Goal: Transaction & Acquisition: Book appointment/travel/reservation

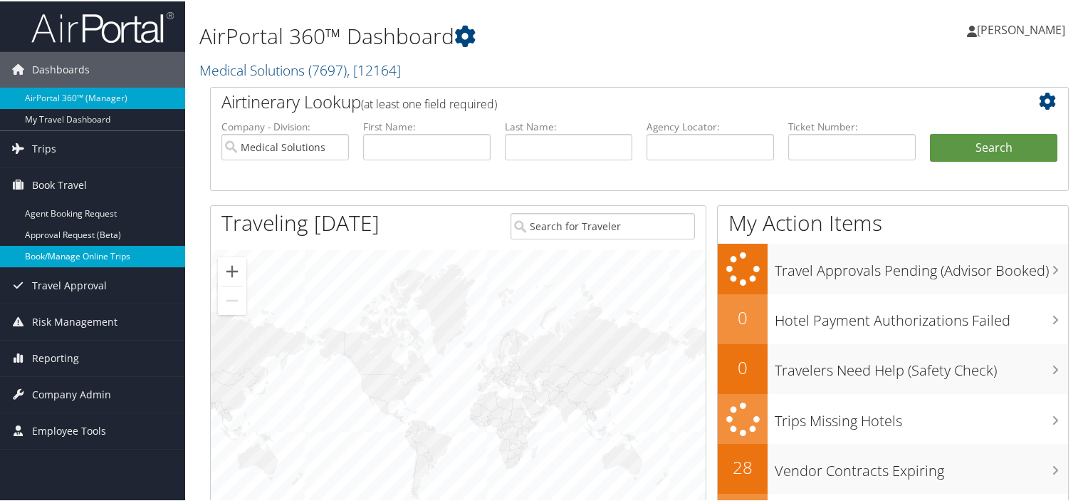
click at [76, 248] on link "Book/Manage Online Trips" at bounding box center [92, 254] width 185 height 21
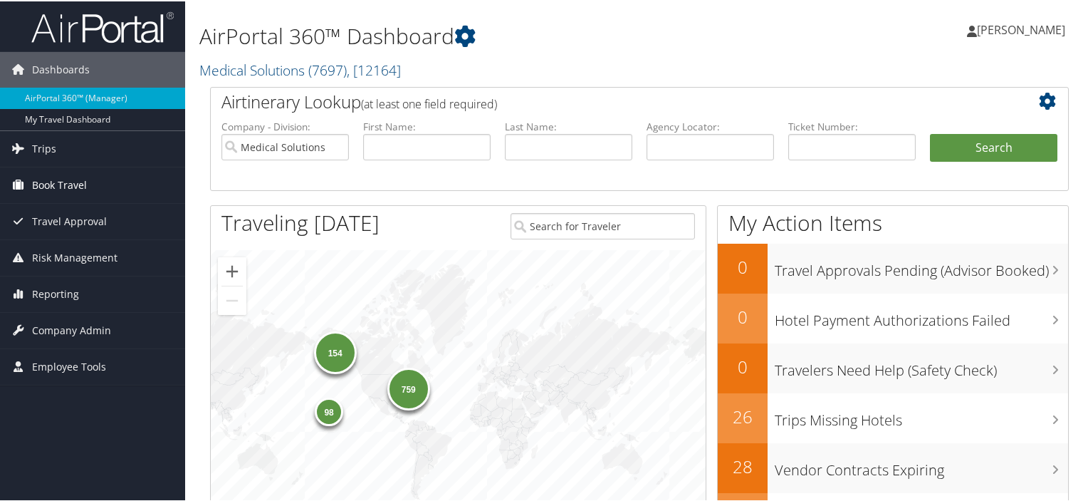
click at [70, 183] on span "Book Travel" at bounding box center [59, 184] width 55 height 36
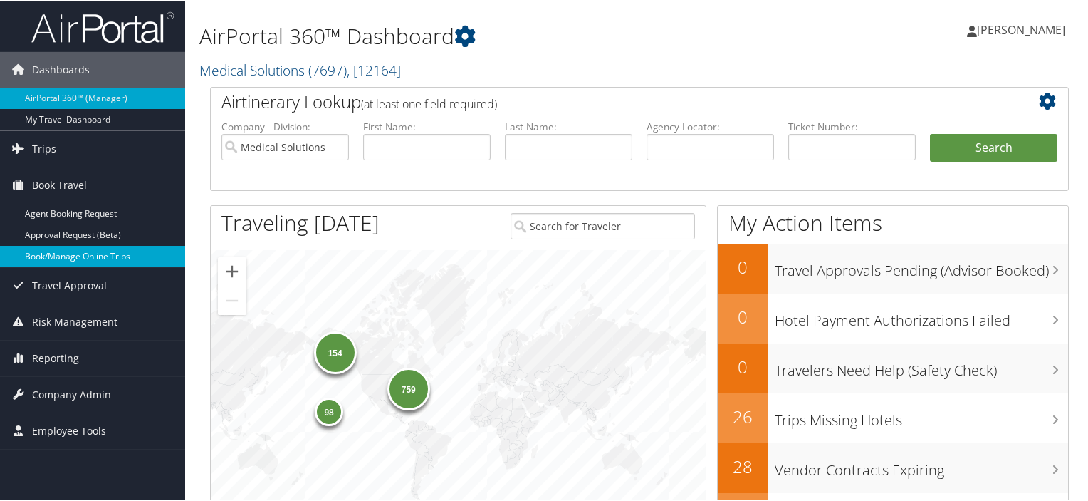
click at [51, 251] on link "Book/Manage Online Trips" at bounding box center [92, 254] width 185 height 21
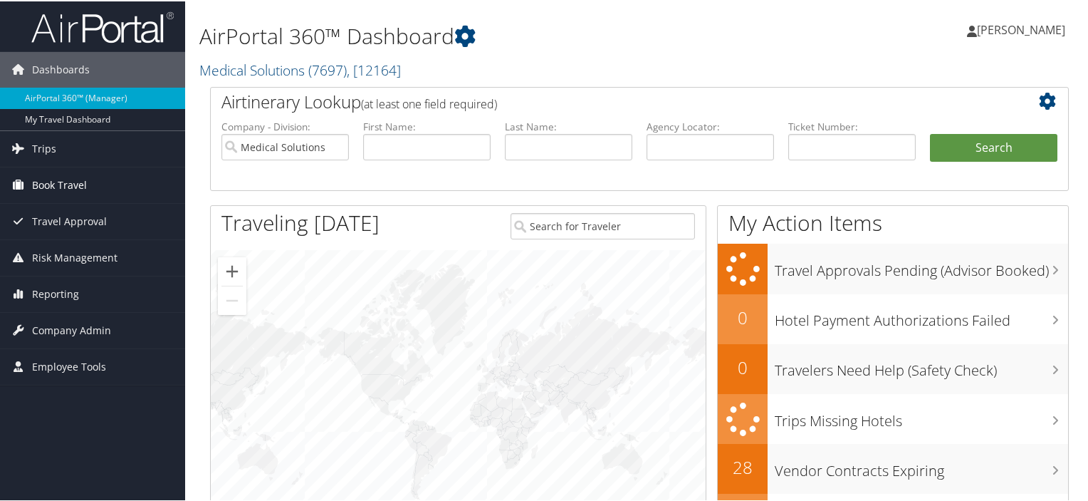
click at [63, 182] on span "Book Travel" at bounding box center [59, 184] width 55 height 36
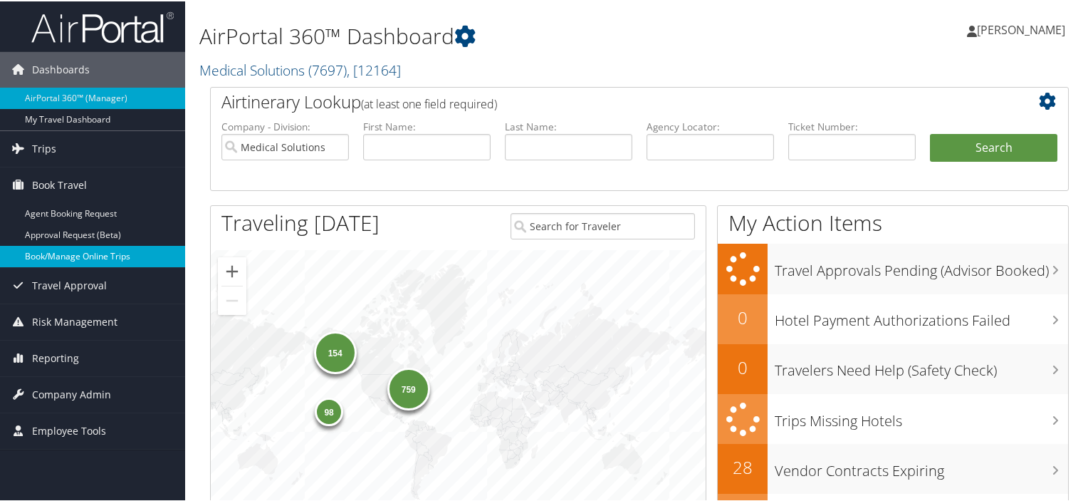
click at [60, 256] on link "Book/Manage Online Trips" at bounding box center [92, 254] width 185 height 21
